Goal: Information Seeking & Learning: Find specific fact

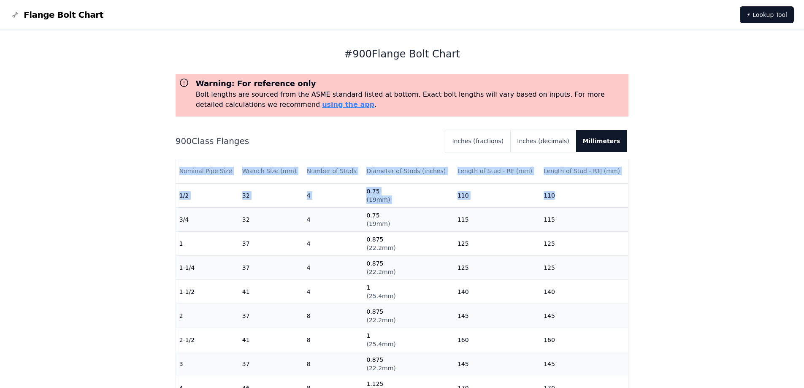
drag, startPoint x: 619, startPoint y: 189, endPoint x: 625, endPoint y: 232, distance: 43.0
click at [625, 232] on div "Nominal Pipe Size Wrench Size (mm) Number of Studs Diameter of Studs (inches) L…" at bounding box center [402, 294] width 453 height 271
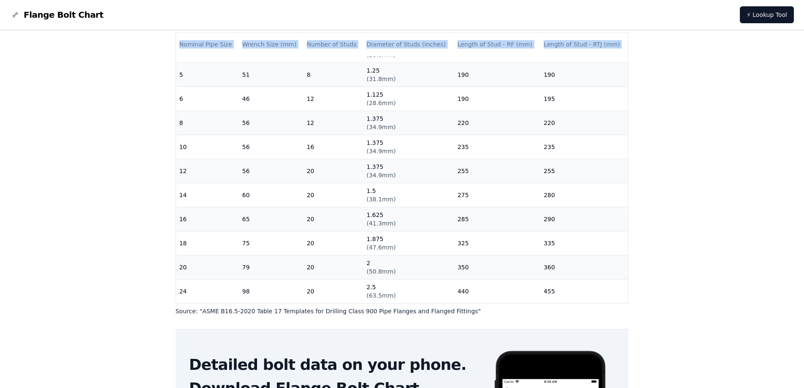
scroll to position [84, 0]
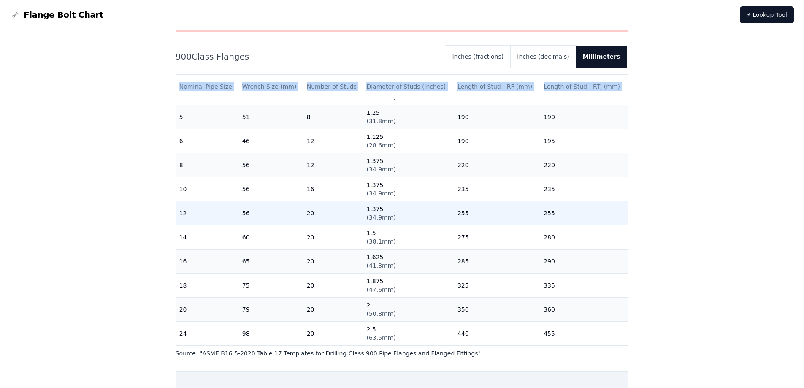
click at [582, 210] on td "255" at bounding box center [584, 213] width 88 height 24
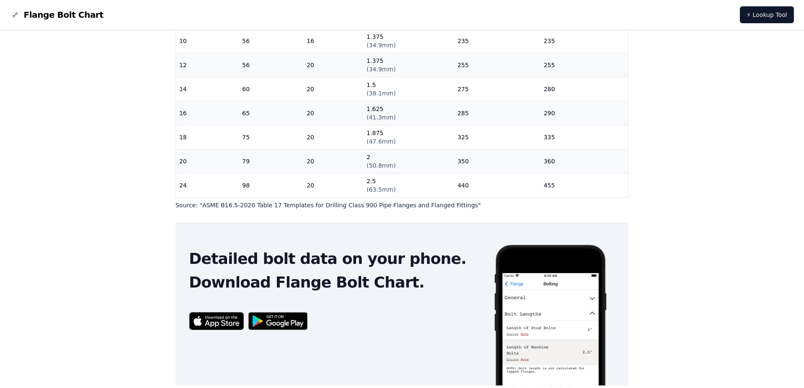
scroll to position [218, 0]
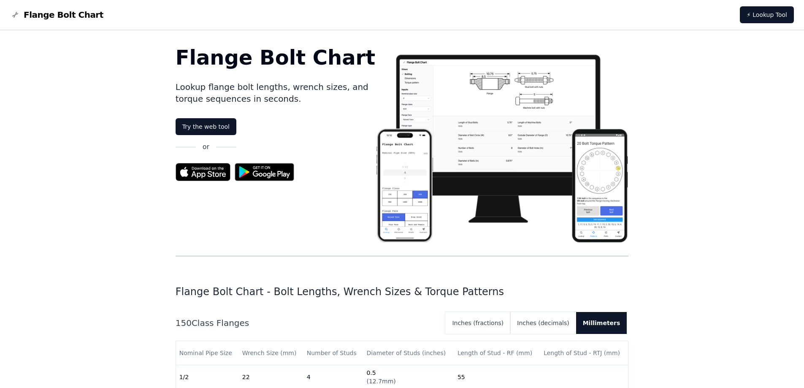
click at [479, 133] on img at bounding box center [501, 144] width 253 height 195
